Goal: Task Accomplishment & Management: Manage account settings

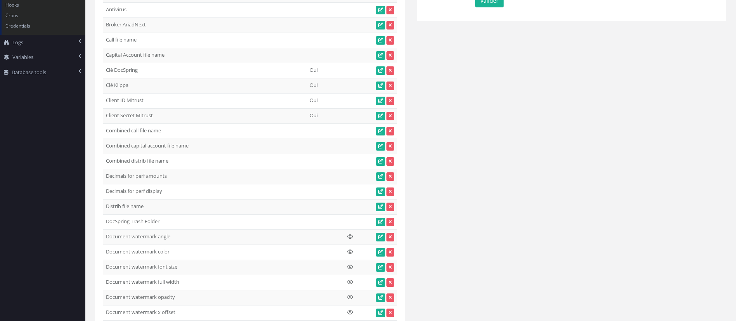
scroll to position [1587, 0]
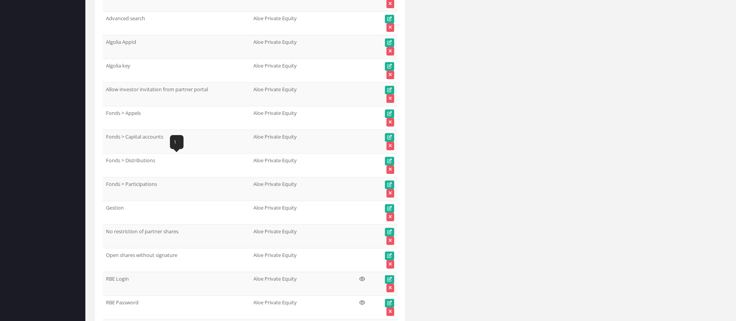
drag, startPoint x: 163, startPoint y: 158, endPoint x: 107, endPoint y: 160, distance: 55.9
click at [107, 160] on td "Fonds > Distributions" at bounding box center [176, 166] width 147 height 24
copy td "Fonds > Distributions"
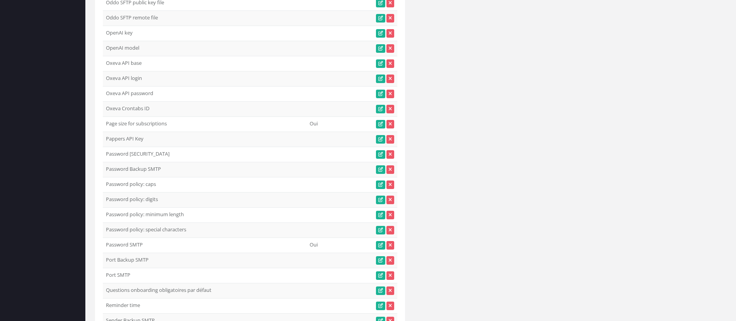
scroll to position [0, 0]
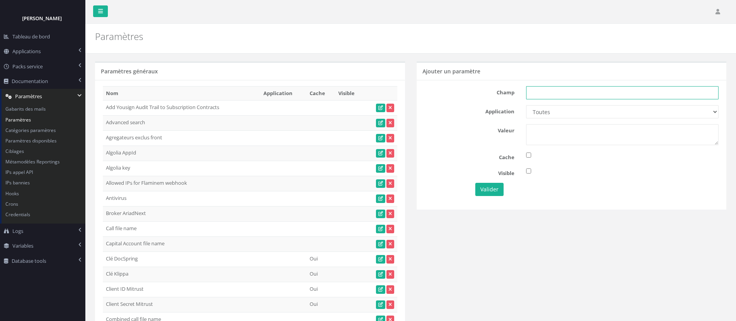
click at [560, 91] on input "text" at bounding box center [622, 92] width 192 height 13
click at [557, 88] on input "text" at bounding box center [622, 92] width 192 height 13
click at [538, 92] on input "text" at bounding box center [622, 92] width 192 height 13
paste input "Fonds > Distributions"
type input "Fonds > Distributions"
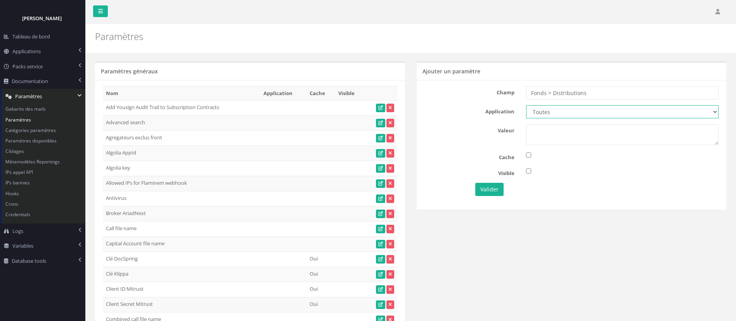
click at [550, 113] on select "Toutes Aloe Private Equity Alpin Capital API Access to My DB API demo Astorg As…" at bounding box center [622, 111] width 192 height 13
select select "63"
click at [526, 105] on select "Toutes Aloe Private Equity Alpin Capital API Access to My DB API demo Astorg As…" at bounding box center [622, 111] width 192 height 13
click at [549, 130] on textarea at bounding box center [622, 134] width 192 height 21
type textarea "1"
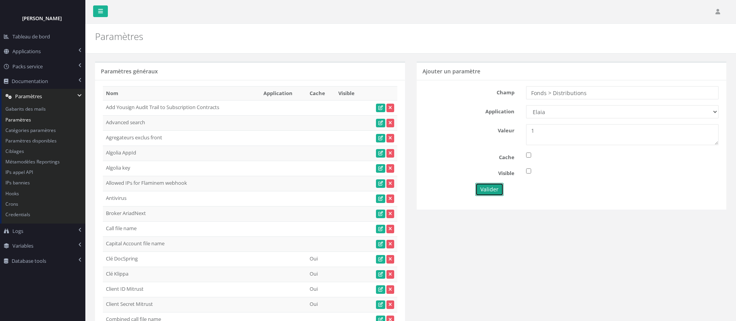
click at [486, 185] on button "Valider" at bounding box center [489, 189] width 28 height 13
